Goal: Task Accomplishment & Management: Use online tool/utility

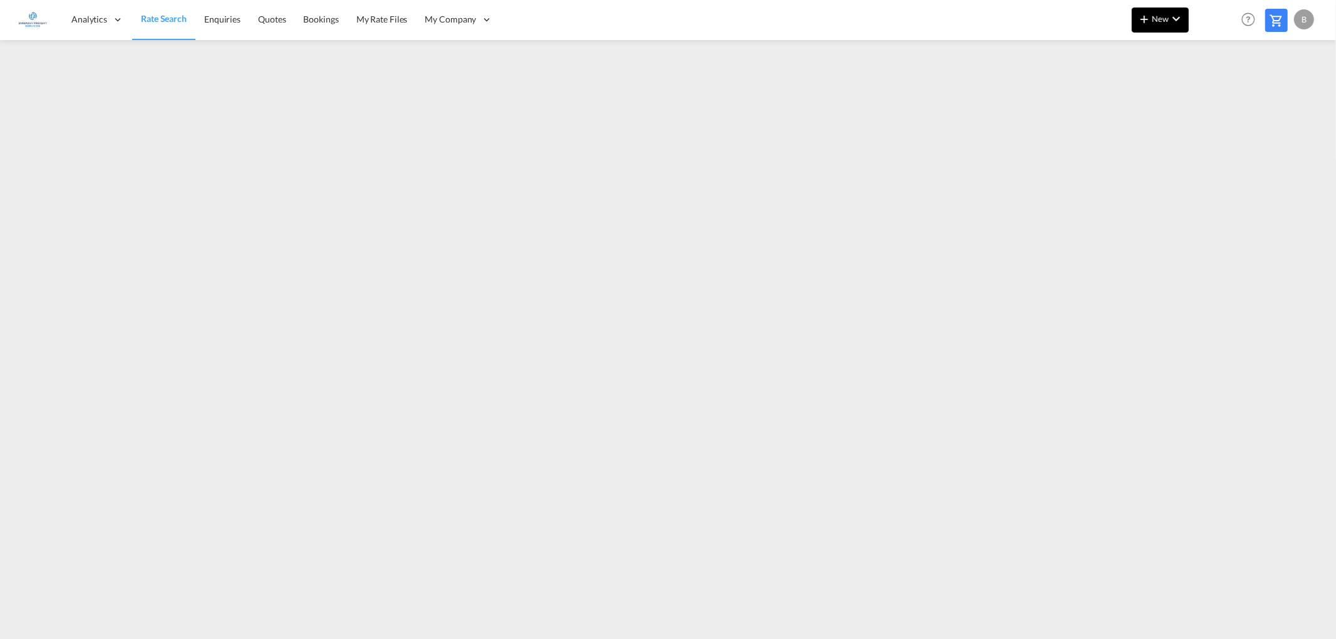
click at [1171, 11] on md-icon "icon-chevron-down" at bounding box center [1176, 18] width 15 height 15
click at [1219, 95] on span "Ratesheet" at bounding box center [1212, 93] width 14 height 25
click at [1160, 20] on span "New" at bounding box center [1160, 19] width 47 height 10
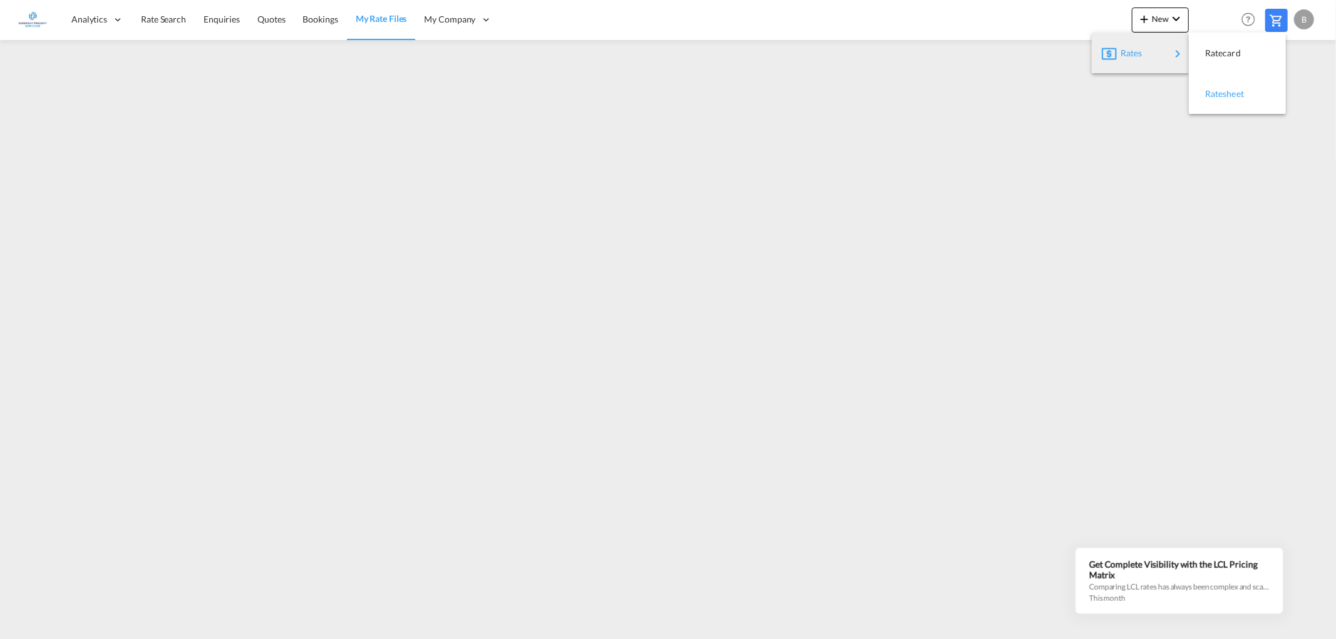
click at [1212, 96] on span "Ratesheet" at bounding box center [1212, 93] width 14 height 25
click at [1172, 20] on md-icon "icon-chevron-down" at bounding box center [1176, 18] width 15 height 15
click at [1219, 91] on span "Ratesheet" at bounding box center [1212, 93] width 14 height 25
click at [1172, 15] on md-icon "icon-chevron-down" at bounding box center [1176, 18] width 15 height 15
click at [1219, 95] on span "Ratesheet" at bounding box center [1212, 93] width 14 height 25
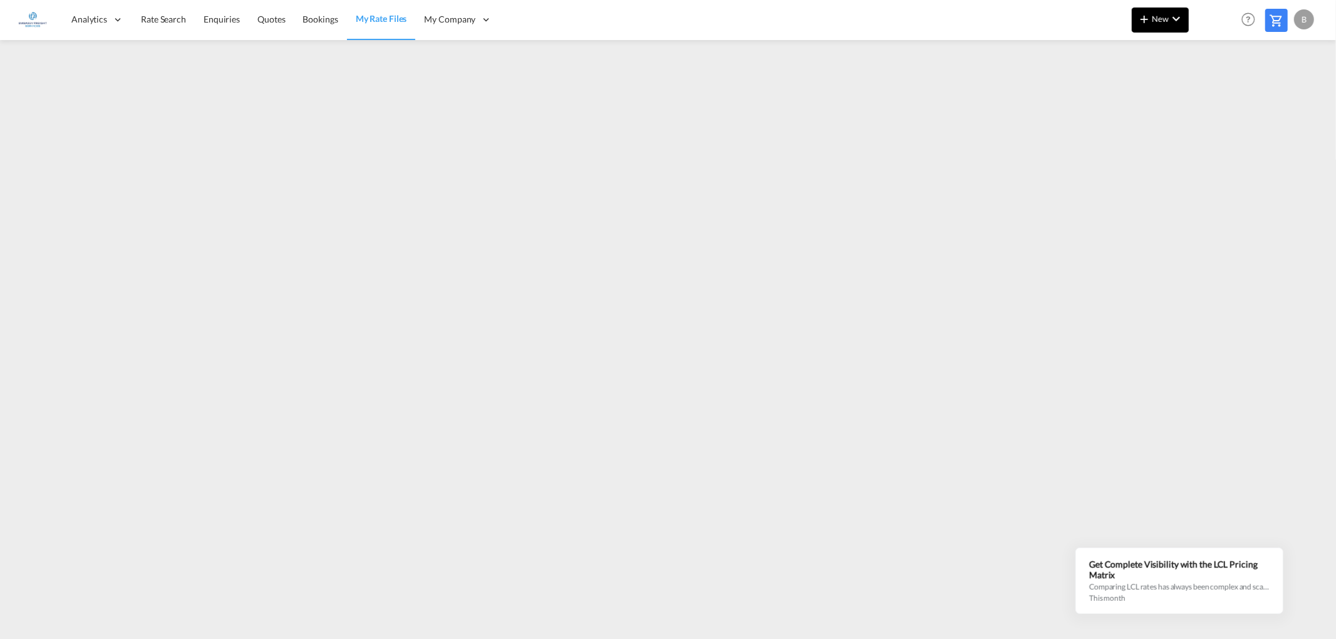
click at [1172, 19] on md-icon "icon-chevron-down" at bounding box center [1176, 18] width 15 height 15
click at [1219, 95] on span "Ratesheet" at bounding box center [1212, 93] width 14 height 25
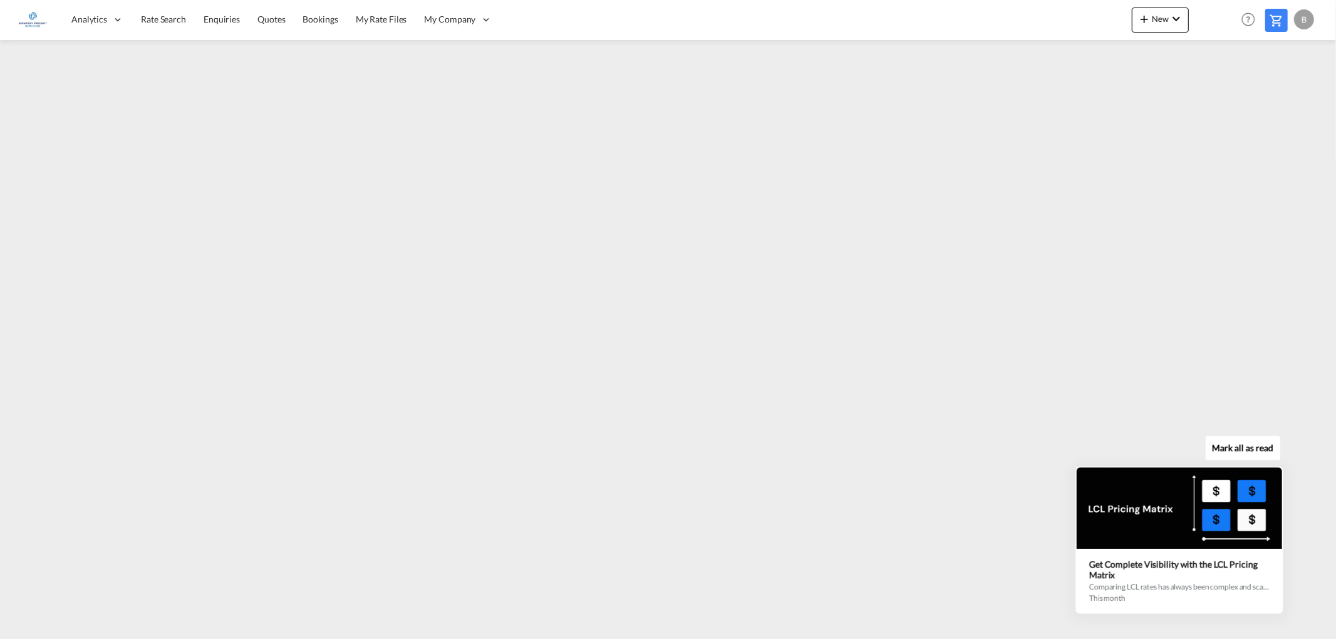
click at [1292, 604] on div "Mark all as read Get Complete Visibility with the LCL Pricing Matrix Comparing …" at bounding box center [1182, 527] width 227 height 173
